Goal: Task Accomplishment & Management: Manage account settings

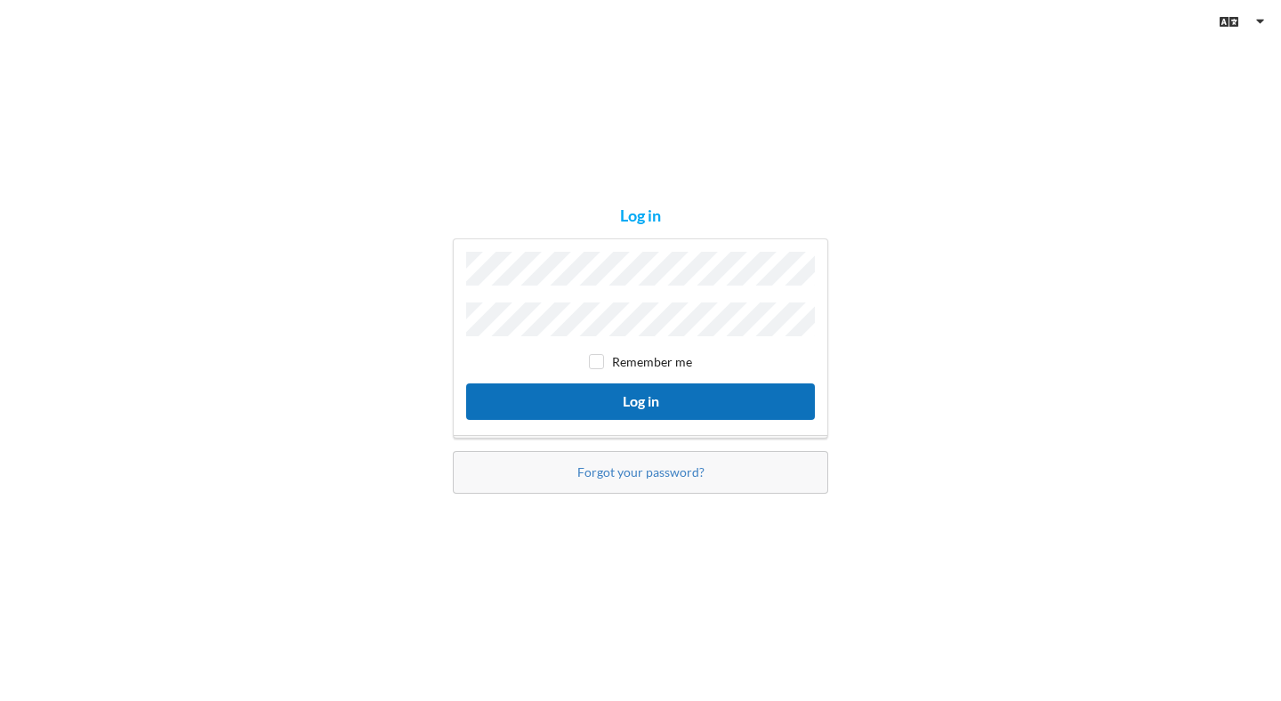
click at [619, 387] on button "Log in" at bounding box center [640, 402] width 349 height 36
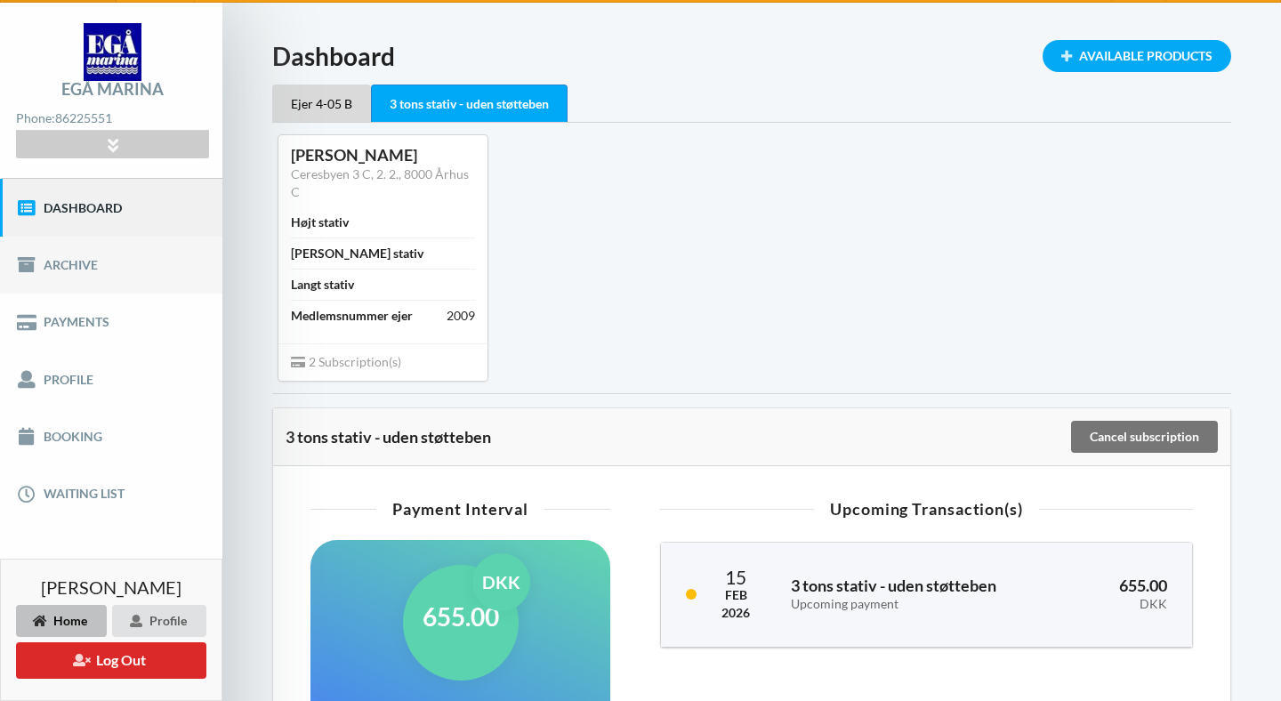
scroll to position [51, 0]
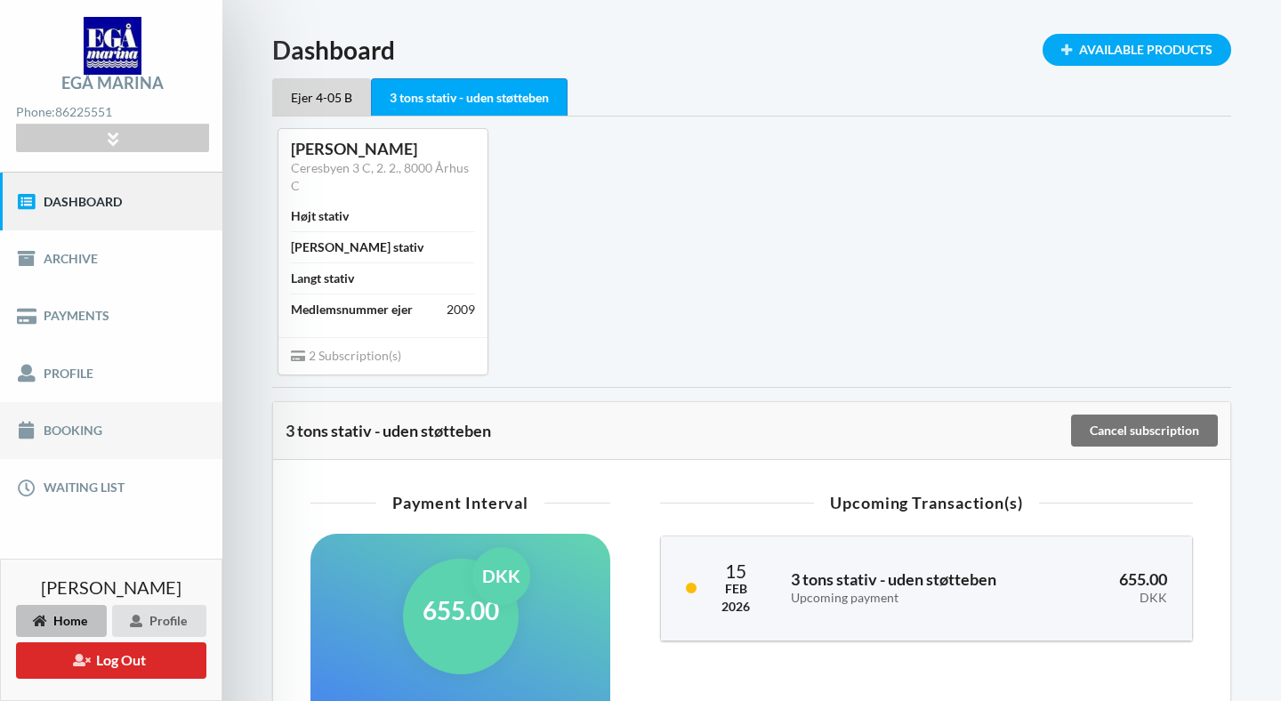
click at [73, 434] on link "Booking" at bounding box center [111, 430] width 222 height 57
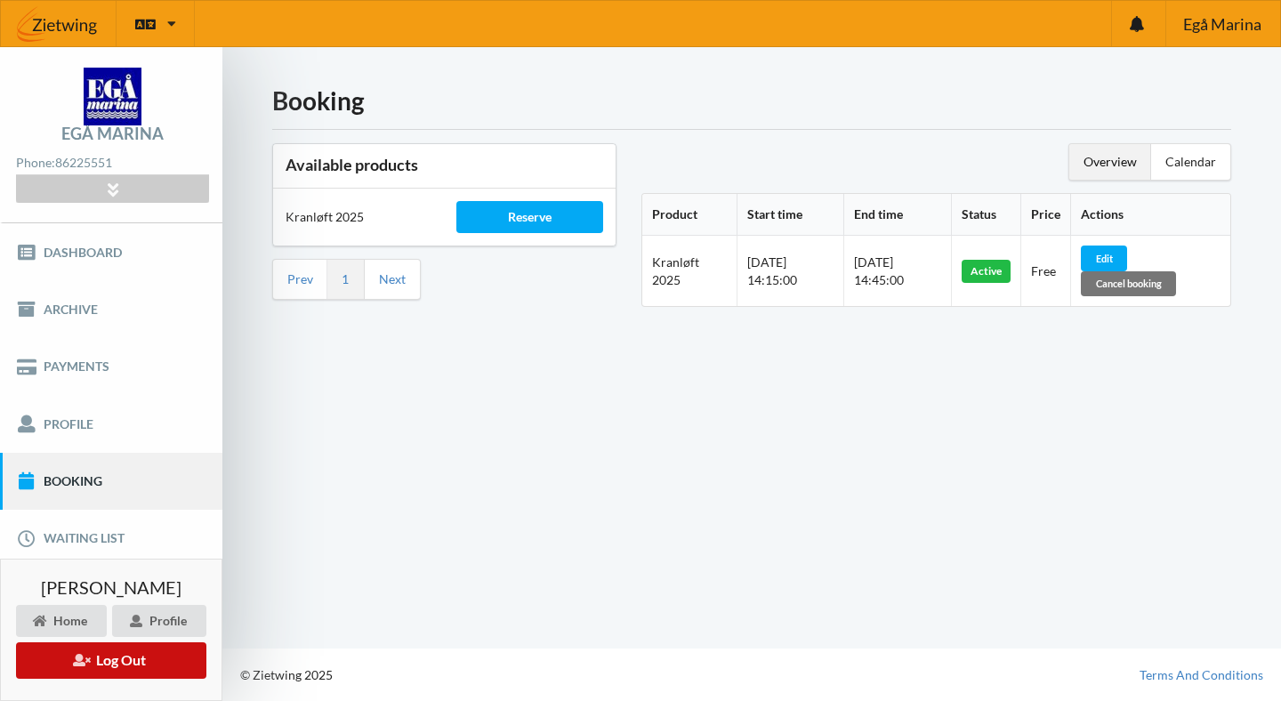
click at [106, 665] on button "Log Out" at bounding box center [111, 661] width 190 height 36
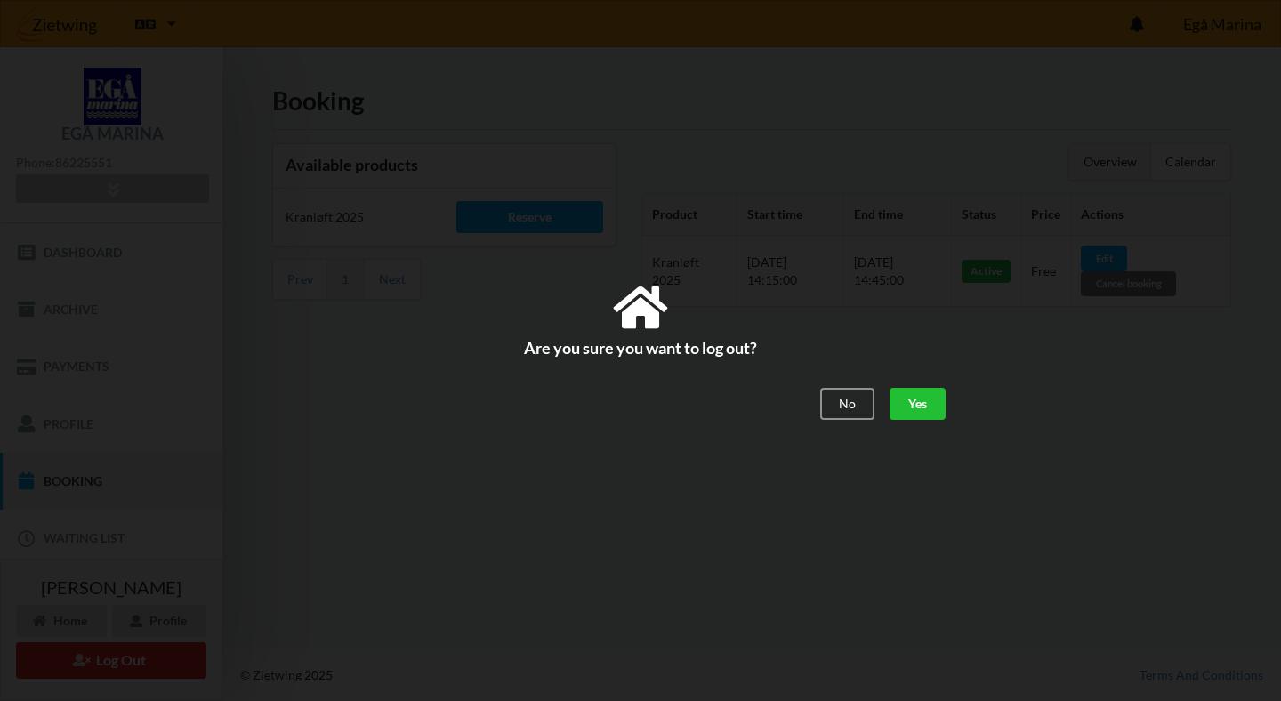
click at [896, 409] on div "Yes" at bounding box center [918, 405] width 56 height 32
